Goal: Answer question/provide support: Share knowledge or assist other users

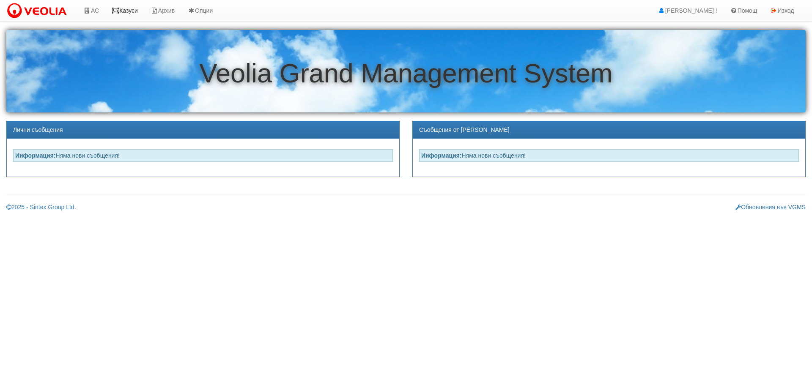
click at [131, 11] on link "Казуси" at bounding box center [124, 10] width 39 height 21
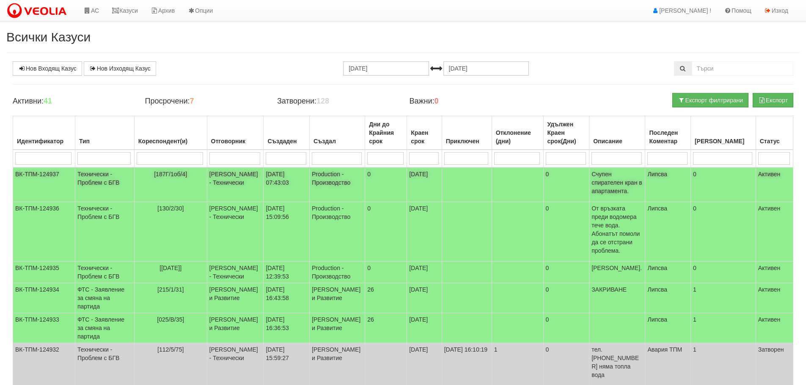
click at [97, 178] on td "Технически - Проблем с БГВ" at bounding box center [104, 185] width 59 height 35
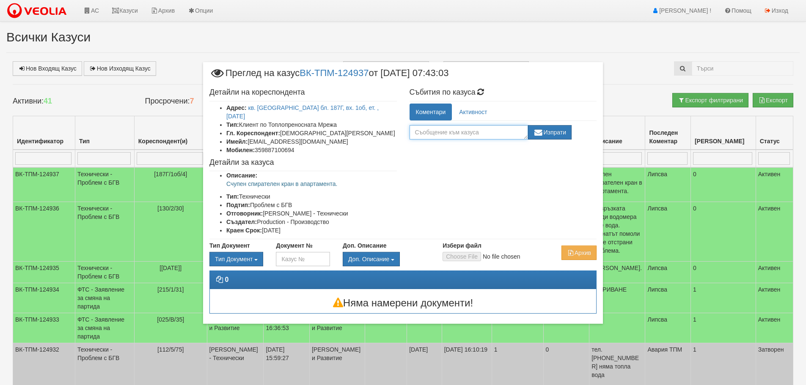
click at [450, 131] on textarea at bounding box center [468, 132] width 118 height 14
drag, startPoint x: 498, startPoint y: 133, endPoint x: 494, endPoint y: 137, distance: 6.3
click at [494, 137] on textarea "Дренирано БГВ за ремонт- Ги" at bounding box center [468, 132] width 118 height 14
type textarea "Дренирано БГВ за ремонт- Готов"
click at [555, 130] on button "Изпрати" at bounding box center [550, 132] width 44 height 14
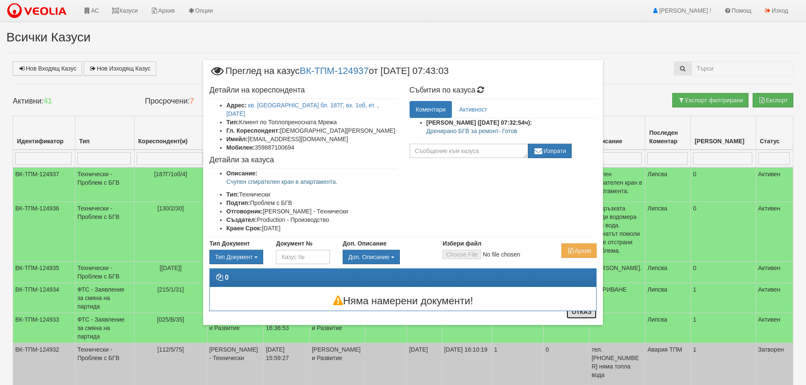
click at [588, 313] on button "Отказ" at bounding box center [581, 312] width 30 height 14
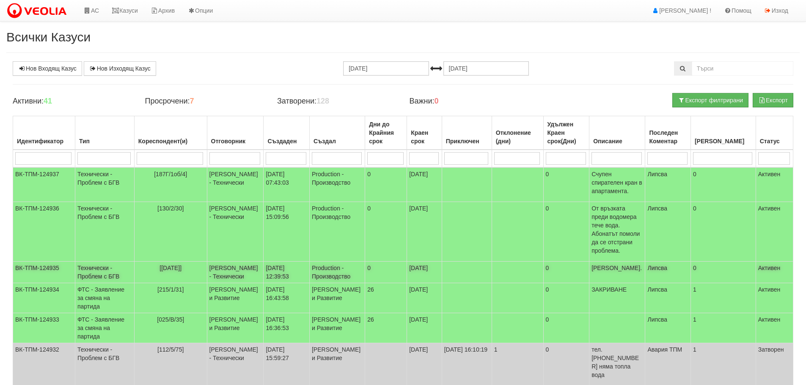
click at [93, 262] on td "Технически - Проблем с БГВ" at bounding box center [104, 273] width 59 height 22
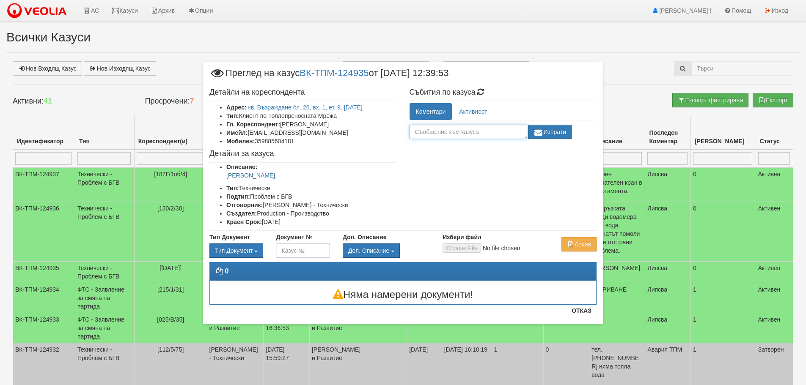
click at [485, 132] on textarea at bounding box center [468, 132] width 118 height 14
type textarea "Сменена ел. задвижка- Готов"
click at [551, 129] on button "Изпрати" at bounding box center [550, 132] width 44 height 14
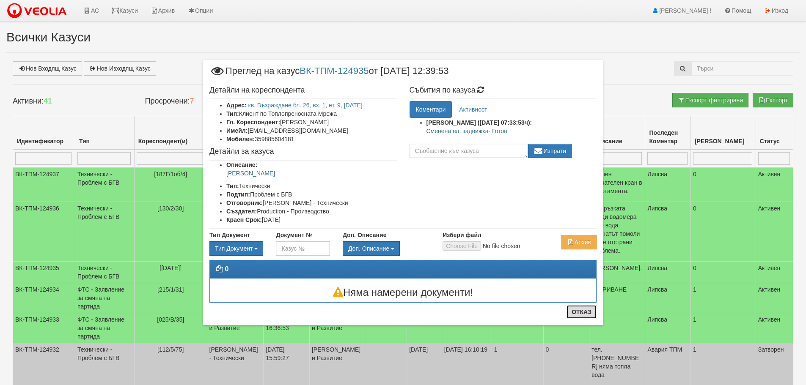
click at [583, 313] on button "Отказ" at bounding box center [581, 312] width 30 height 14
